Goal: Task Accomplishment & Management: Use online tool/utility

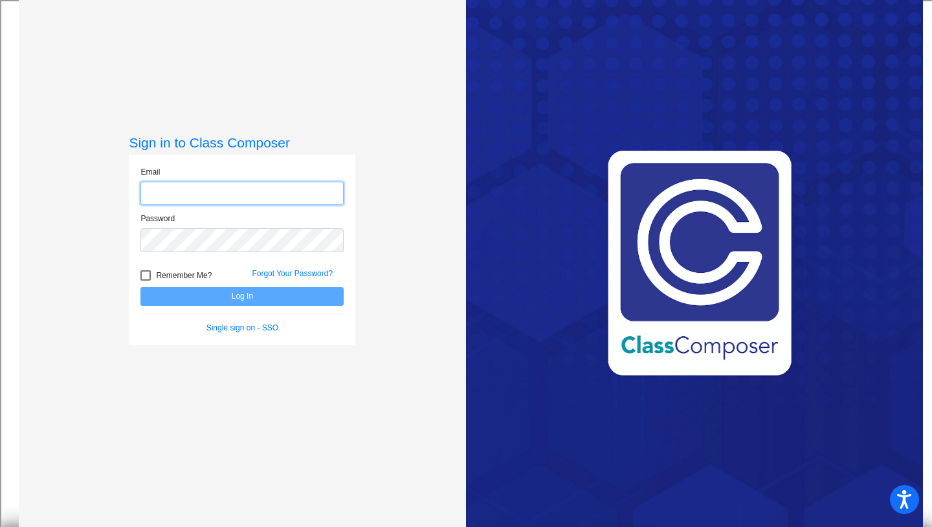
type input "[EMAIL_ADDRESS][DOMAIN_NAME]"
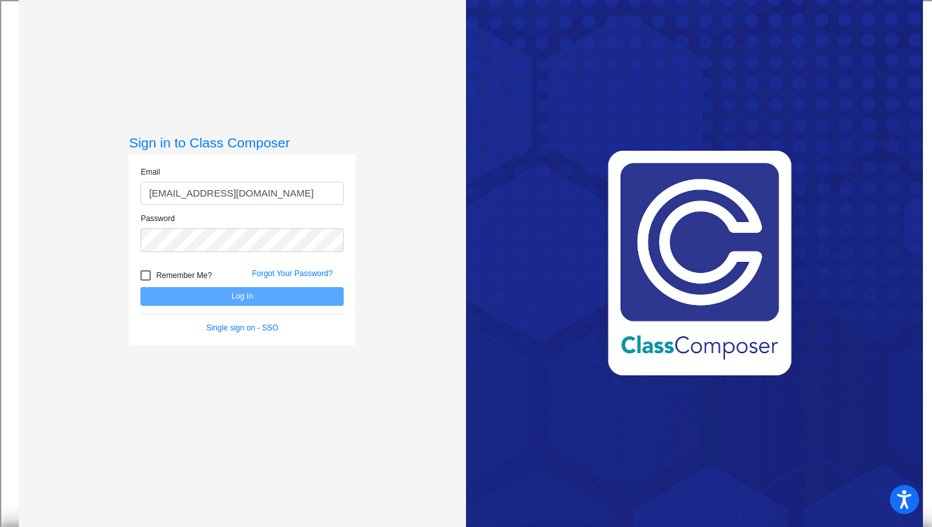
click at [143, 275] on div at bounding box center [145, 276] width 10 height 10
click at [145, 281] on input "Remember Me?" at bounding box center [145, 281] width 1 height 1
checkbox input "true"
click at [166, 292] on button "Log In" at bounding box center [241, 296] width 203 height 19
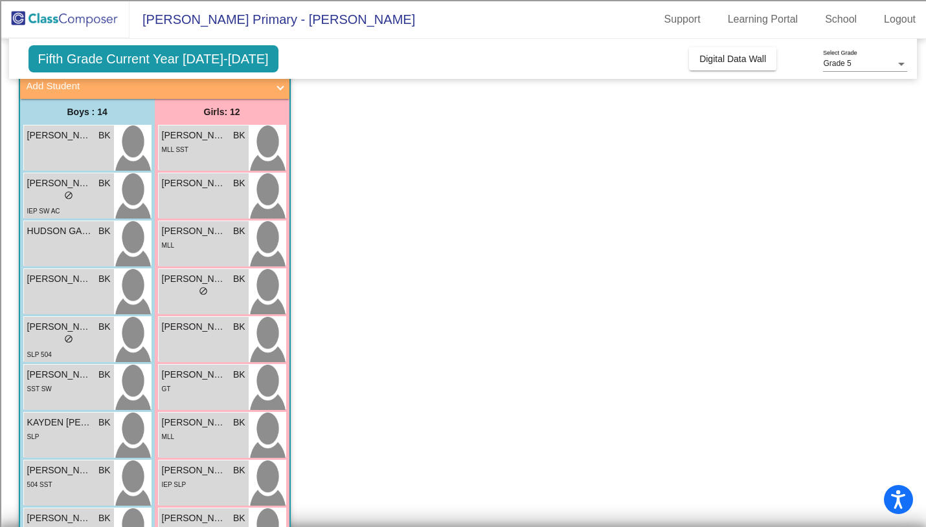
scroll to position [86, 0]
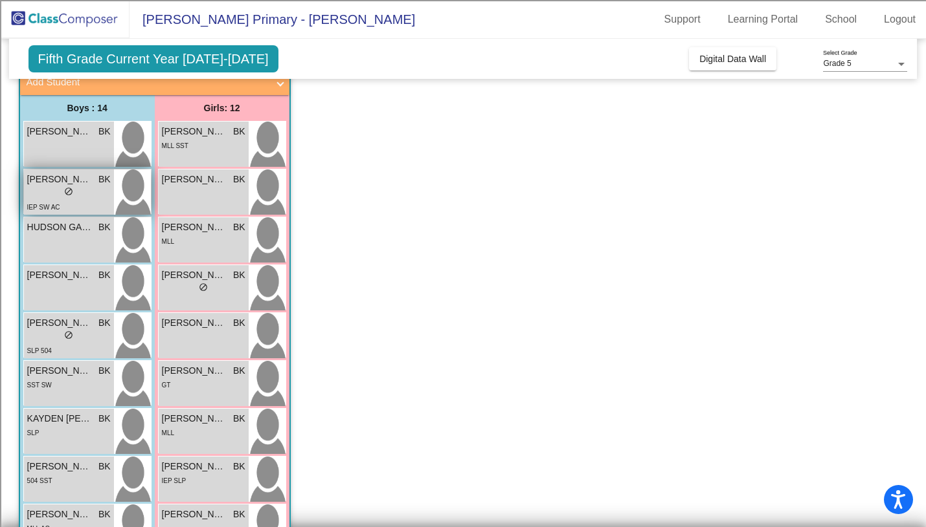
click at [128, 190] on img at bounding box center [132, 192] width 37 height 45
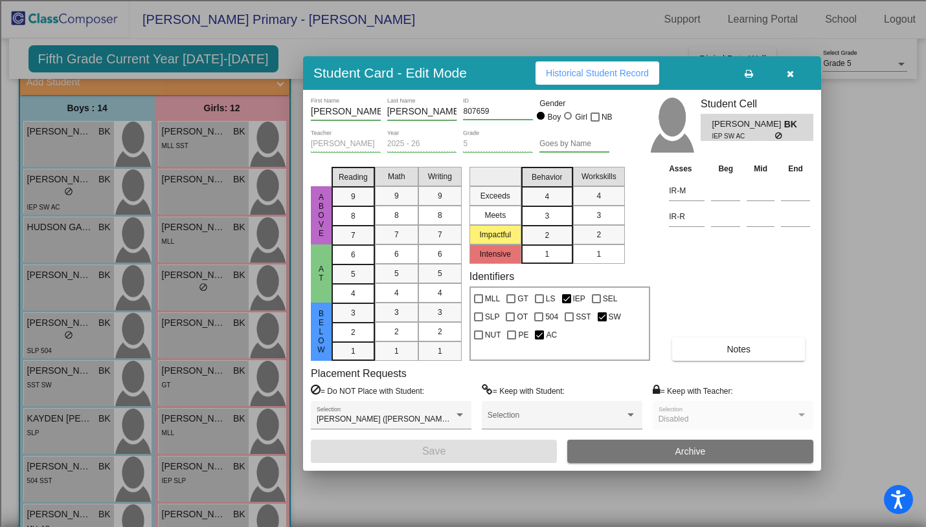
scroll to position [0, 0]
click at [598, 80] on button "Historical Student Record" at bounding box center [597, 72] width 124 height 23
